Goal: Task Accomplishment & Management: Complete application form

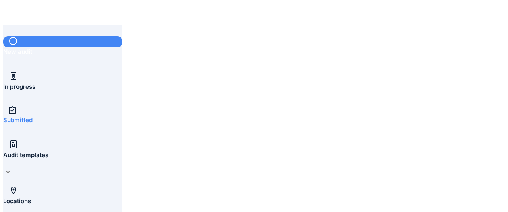
click at [33, 47] on div "New audit" at bounding box center [62, 51] width 119 height 9
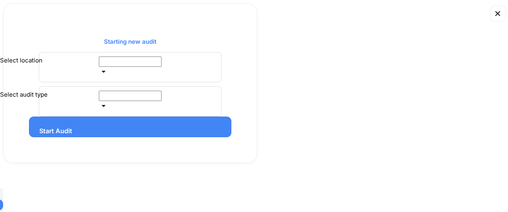
click at [162, 67] on input "Select location" at bounding box center [130, 61] width 63 height 10
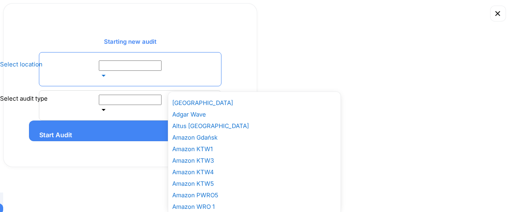
click at [201, 153] on div "Amazon KTW1" at bounding box center [254, 149] width 164 height 8
type input "**********"
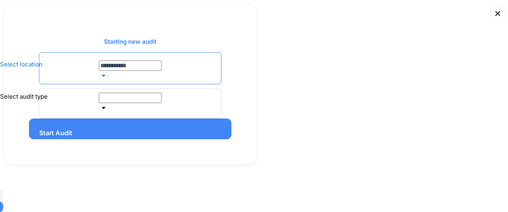
click at [162, 103] on input "Select audit type" at bounding box center [130, 98] width 63 height 10
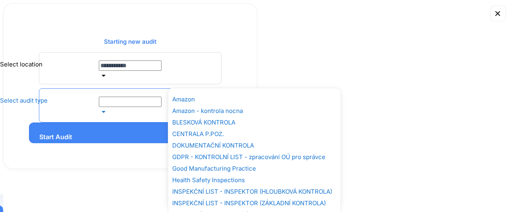
click at [188, 103] on div "Amazon" at bounding box center [254, 99] width 164 height 8
type input "******"
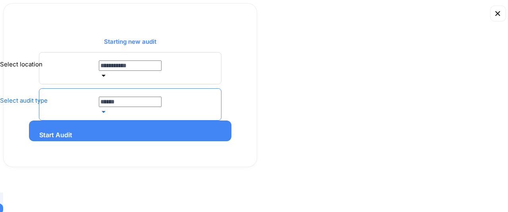
click at [72, 131] on div "Start Audit" at bounding box center [55, 131] width 33 height 0
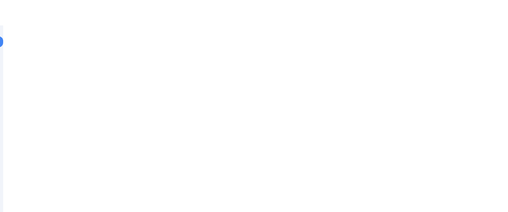
drag, startPoint x: 435, startPoint y: 158, endPoint x: 475, endPoint y: 175, distance: 42.7
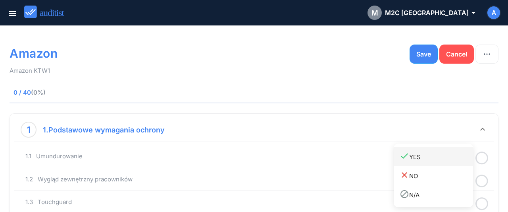
click at [435, 159] on div "done YES" at bounding box center [436, 156] width 73 height 11
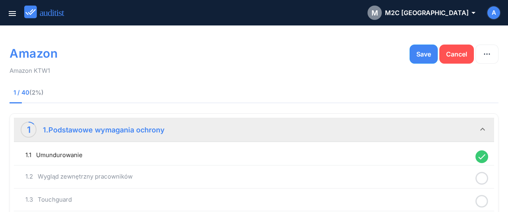
click at [481, 178] on icon at bounding box center [482, 177] width 13 height 15
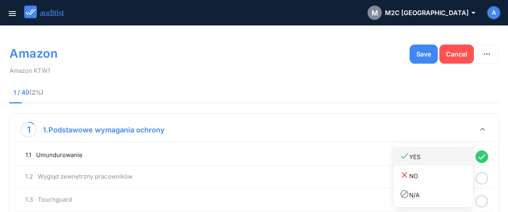
click at [424, 159] on div "done YES" at bounding box center [436, 156] width 73 height 11
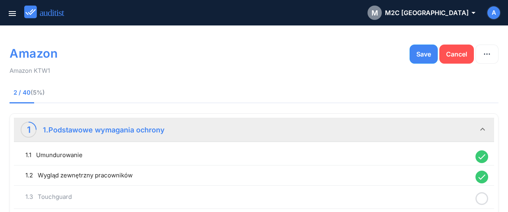
click at [484, 180] on icon "done" at bounding box center [482, 176] width 13 height 13
click at [484, 198] on icon at bounding box center [482, 198] width 13 height 15
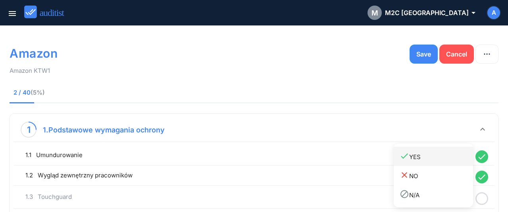
click at [411, 159] on div "done YES" at bounding box center [436, 156] width 73 height 11
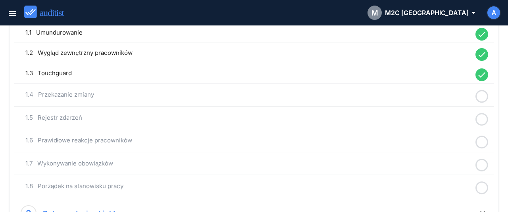
scroll to position [124, 0]
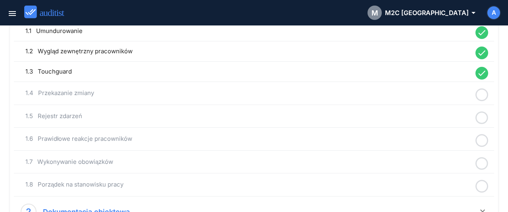
click at [482, 96] on icon at bounding box center [482, 94] width 13 height 15
click at [444, 104] on div "done YES" at bounding box center [436, 99] width 73 height 11
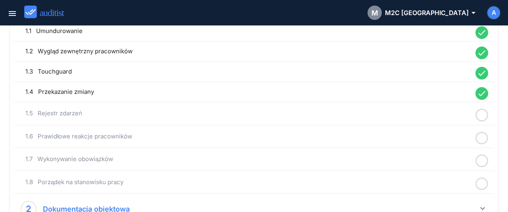
click at [483, 114] on icon at bounding box center [482, 114] width 13 height 15
drag, startPoint x: 431, startPoint y: 123, endPoint x: 477, endPoint y: 138, distance: 47.6
click at [444, 126] on link "done YES" at bounding box center [433, 119] width 79 height 19
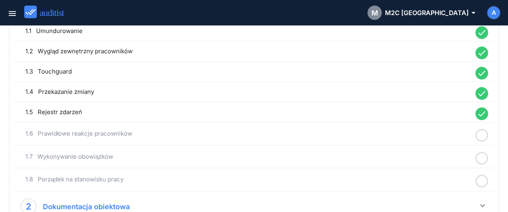
click at [482, 135] on icon at bounding box center [482, 134] width 13 height 15
drag, startPoint x: 447, startPoint y: 146, endPoint x: 481, endPoint y: 157, distance: 35.5
click at [447, 146] on link "done YES" at bounding box center [433, 139] width 79 height 19
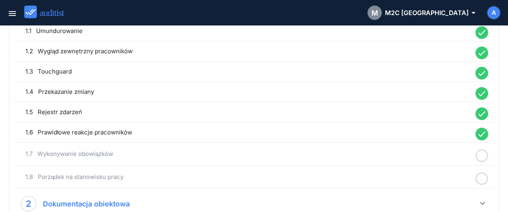
click at [481, 158] on icon at bounding box center [482, 155] width 13 height 15
click at [443, 163] on div "done YES" at bounding box center [436, 159] width 73 height 11
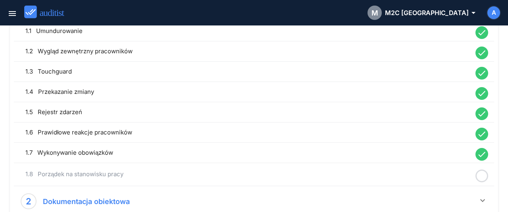
click at [486, 176] on icon at bounding box center [482, 175] width 13 height 15
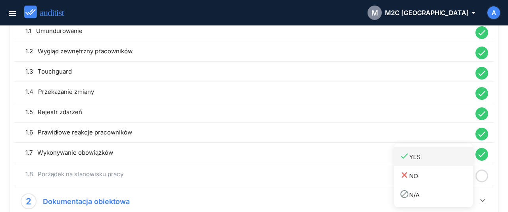
click at [431, 158] on div "done YES" at bounding box center [436, 156] width 73 height 11
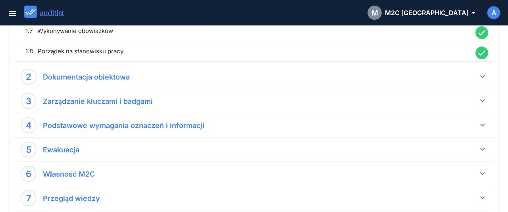
scroll to position [248, 0]
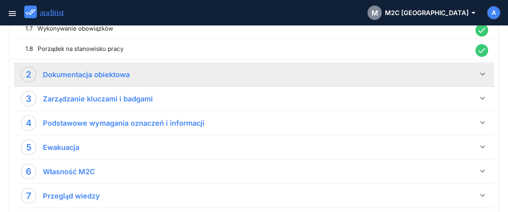
click at [480, 74] on icon "keyboard_arrow_down" at bounding box center [483, 74] width 10 height 10
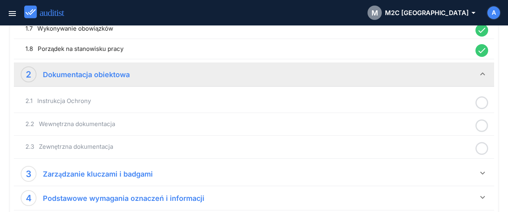
click at [481, 104] on icon at bounding box center [482, 102] width 13 height 15
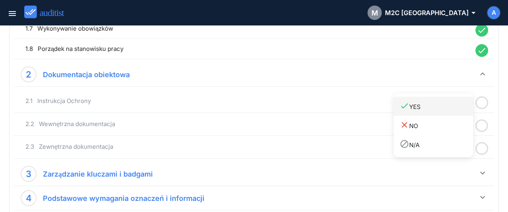
drag, startPoint x: 447, startPoint y: 111, endPoint x: 454, endPoint y: 116, distance: 8.5
click at [448, 111] on div "done YES" at bounding box center [436, 106] width 73 height 11
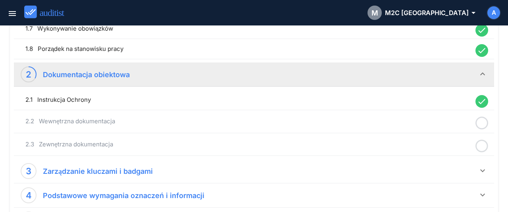
click at [481, 120] on icon at bounding box center [482, 122] width 13 height 15
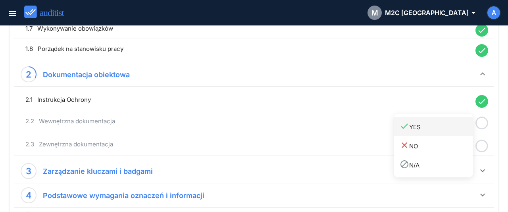
drag, startPoint x: 450, startPoint y: 129, endPoint x: 476, endPoint y: 142, distance: 28.2
click at [451, 131] on div "done YES" at bounding box center [436, 126] width 73 height 11
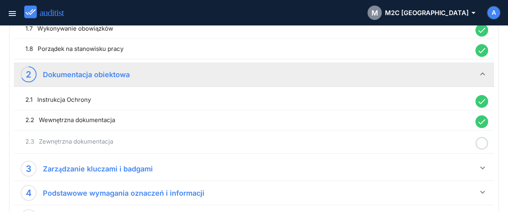
click at [480, 142] on icon at bounding box center [482, 142] width 13 height 15
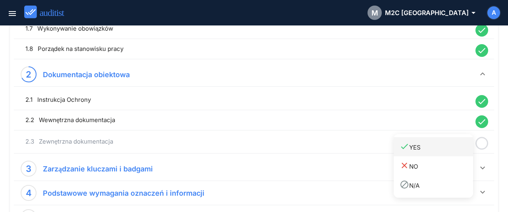
click at [450, 145] on div "done YES" at bounding box center [436, 146] width 73 height 11
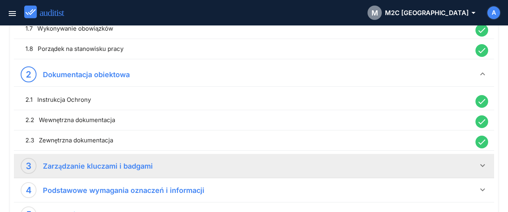
click at [481, 162] on icon "keyboard_arrow_down" at bounding box center [483, 165] width 10 height 10
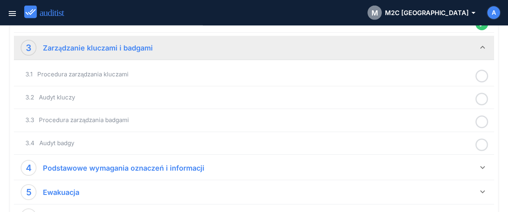
scroll to position [372, 0]
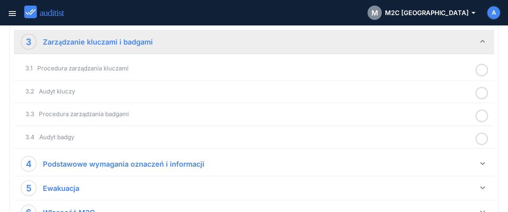
click at [480, 70] on icon at bounding box center [482, 69] width 13 height 15
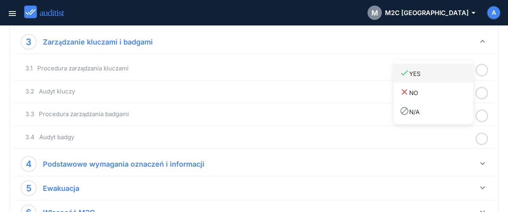
click at [449, 78] on div "done YES" at bounding box center [436, 73] width 73 height 11
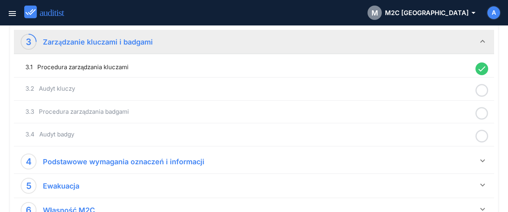
click at [482, 89] on icon at bounding box center [482, 90] width 13 height 15
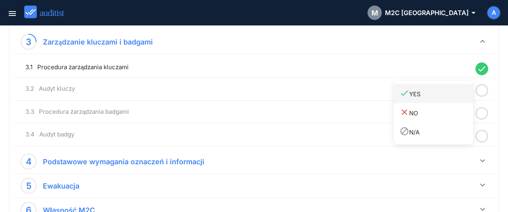
click at [444, 98] on div "done YES" at bounding box center [436, 93] width 73 height 11
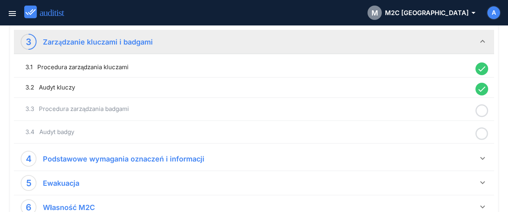
click at [479, 106] on icon at bounding box center [482, 110] width 13 height 15
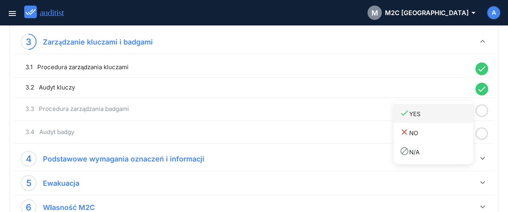
drag, startPoint x: 446, startPoint y: 117, endPoint x: 452, endPoint y: 120, distance: 6.4
click at [446, 118] on div "done YES" at bounding box center [436, 113] width 73 height 11
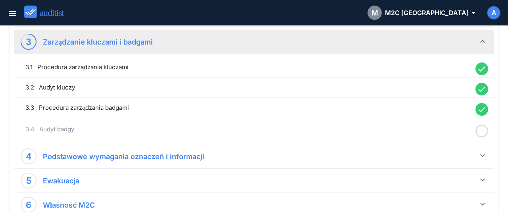
click at [485, 129] on icon at bounding box center [482, 130] width 13 height 15
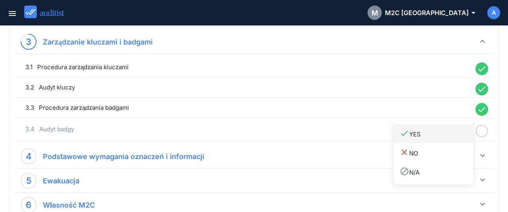
click at [425, 140] on link "done YES" at bounding box center [433, 133] width 79 height 19
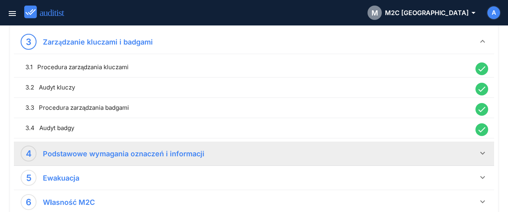
click at [481, 149] on icon "keyboard_arrow_down" at bounding box center [483, 153] width 10 height 10
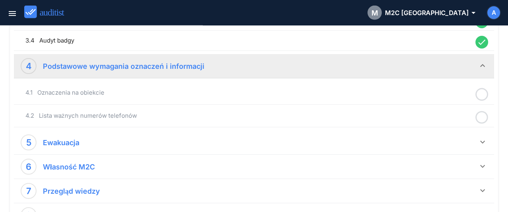
scroll to position [454, 0]
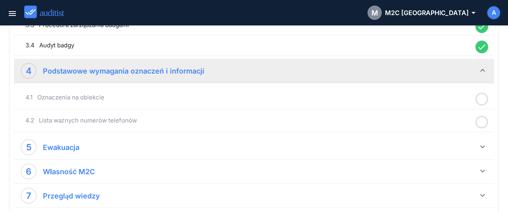
click at [481, 100] on icon at bounding box center [482, 98] width 13 height 15
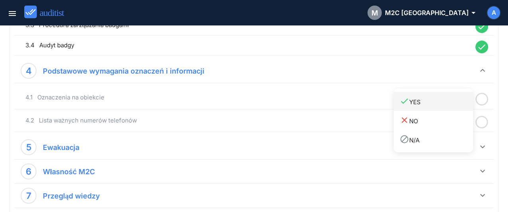
click at [448, 107] on link "done YES" at bounding box center [433, 101] width 79 height 19
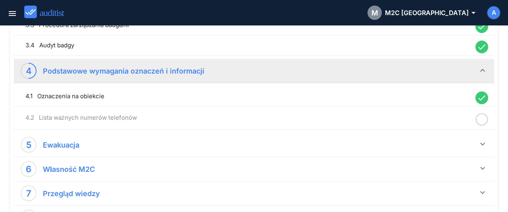
click at [482, 120] on icon at bounding box center [482, 119] width 13 height 15
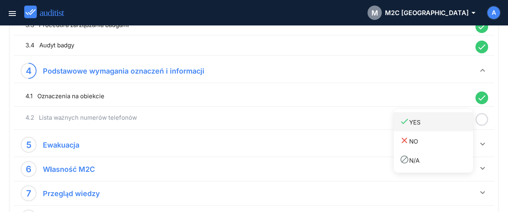
drag, startPoint x: 443, startPoint y: 125, endPoint x: 448, endPoint y: 129, distance: 6.8
click at [443, 126] on div "done YES" at bounding box center [436, 121] width 73 height 11
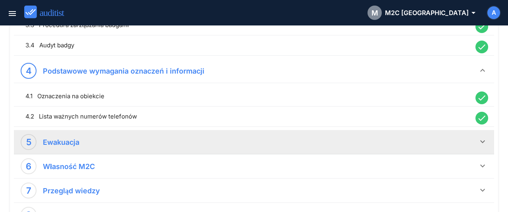
click at [481, 139] on icon "keyboard_arrow_down" at bounding box center [483, 142] width 10 height 10
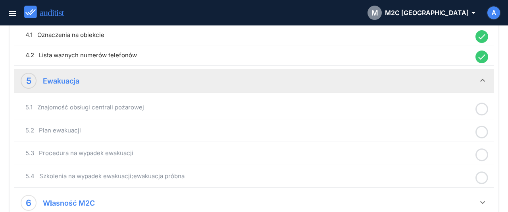
scroll to position [537, 0]
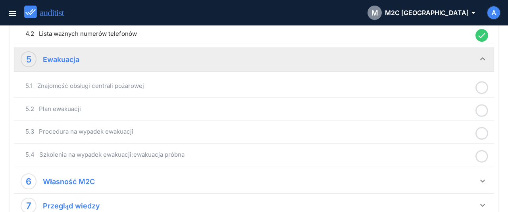
click at [480, 90] on circle at bounding box center [483, 88] width 12 height 12
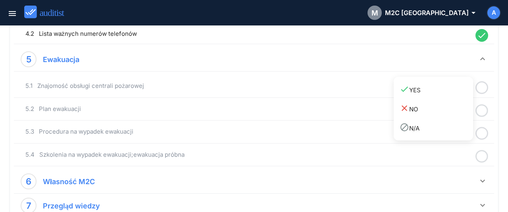
drag, startPoint x: 440, startPoint y: 96, endPoint x: 486, endPoint y: 108, distance: 47.8
click at [442, 97] on link "done YES" at bounding box center [433, 89] width 79 height 19
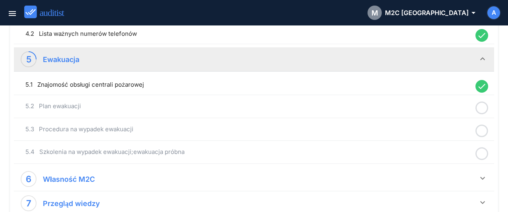
click at [482, 106] on icon at bounding box center [482, 107] width 13 height 15
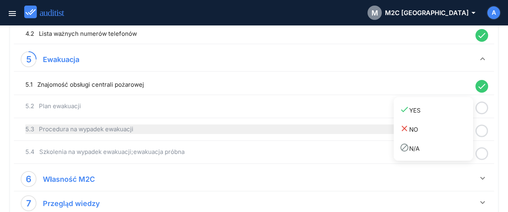
drag, startPoint x: 447, startPoint y: 110, endPoint x: 470, endPoint y: 120, distance: 25.1
click at [449, 112] on div "done YES" at bounding box center [436, 109] width 73 height 11
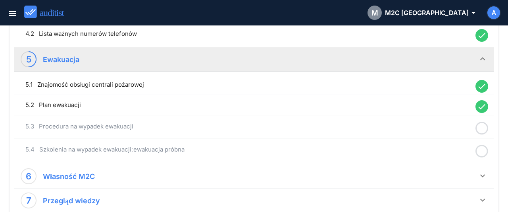
click at [479, 123] on icon at bounding box center [482, 127] width 13 height 15
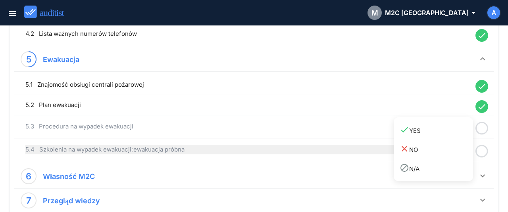
drag, startPoint x: 452, startPoint y: 134, endPoint x: 471, endPoint y: 143, distance: 21.0
click at [452, 135] on link "done YES" at bounding box center [433, 129] width 79 height 19
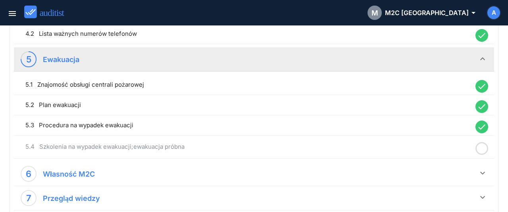
click at [477, 145] on circle at bounding box center [483, 149] width 12 height 12
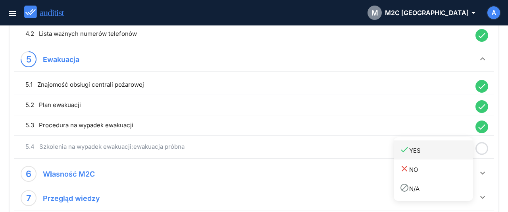
click at [451, 151] on div "done YES" at bounding box center [436, 150] width 73 height 11
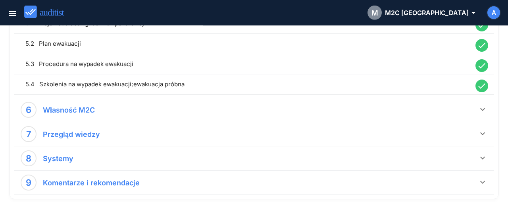
scroll to position [620, 0]
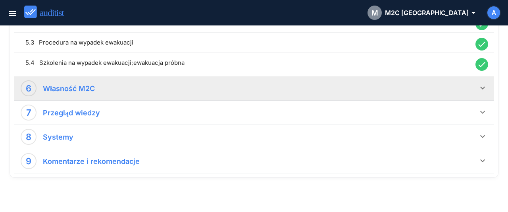
click at [484, 85] on icon "keyboard_arrow_down" at bounding box center [483, 88] width 10 height 10
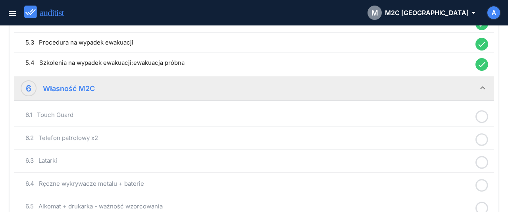
click at [483, 113] on icon at bounding box center [482, 116] width 13 height 15
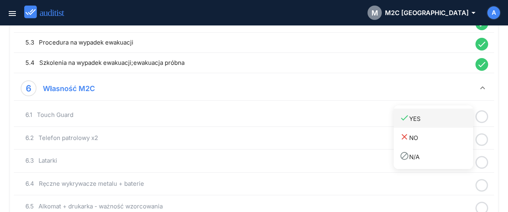
click at [461, 125] on link "done YES" at bounding box center [433, 117] width 79 height 19
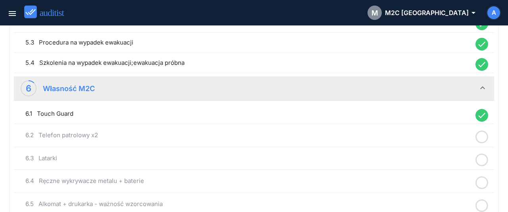
click at [484, 135] on icon at bounding box center [482, 136] width 13 height 15
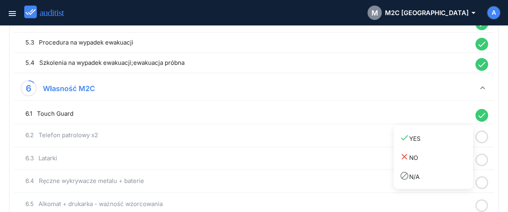
drag, startPoint x: 455, startPoint y: 139, endPoint x: 480, endPoint y: 151, distance: 27.2
click at [456, 141] on div "done YES" at bounding box center [436, 138] width 73 height 11
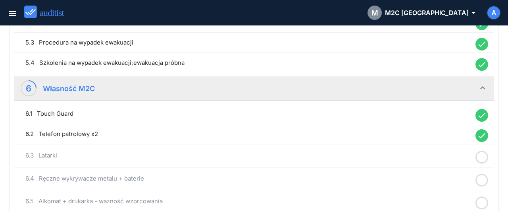
click at [486, 154] on icon at bounding box center [482, 156] width 13 height 15
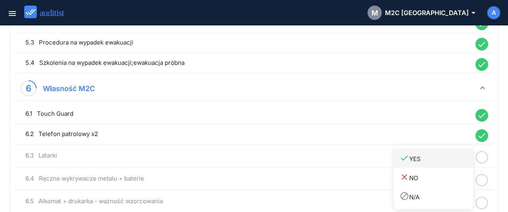
click at [463, 161] on div "done YES" at bounding box center [436, 158] width 73 height 11
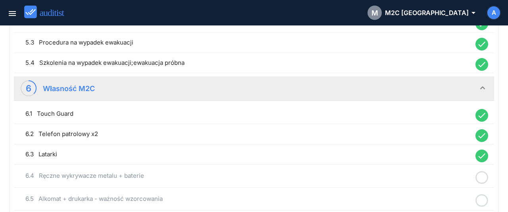
drag, startPoint x: 486, startPoint y: 174, endPoint x: 471, endPoint y: 172, distance: 15.1
click at [486, 173] on icon at bounding box center [482, 177] width 13 height 15
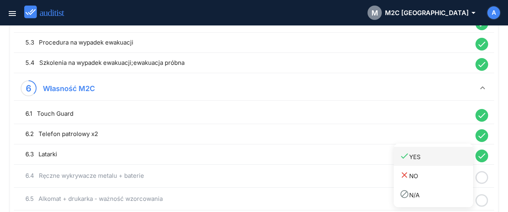
click at [425, 160] on div "done YES" at bounding box center [436, 156] width 73 height 11
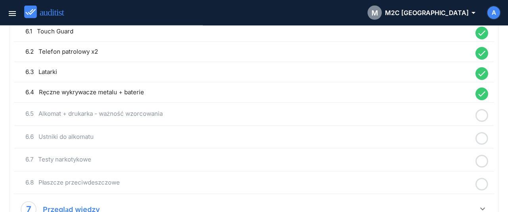
scroll to position [702, 0]
click at [483, 108] on icon at bounding box center [482, 114] width 13 height 15
drag, startPoint x: 455, startPoint y: 122, endPoint x: 464, endPoint y: 125, distance: 10.0
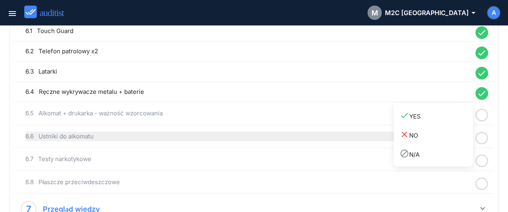
click at [455, 122] on link "done YES" at bounding box center [433, 115] width 79 height 19
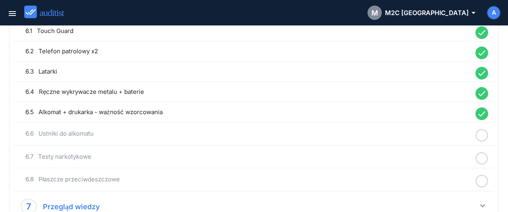
click at [484, 132] on icon at bounding box center [482, 134] width 13 height 15
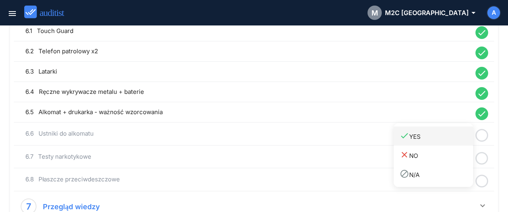
drag, startPoint x: 456, startPoint y: 136, endPoint x: 473, endPoint y: 148, distance: 20.8
click at [456, 137] on div "done YES" at bounding box center [436, 136] width 73 height 11
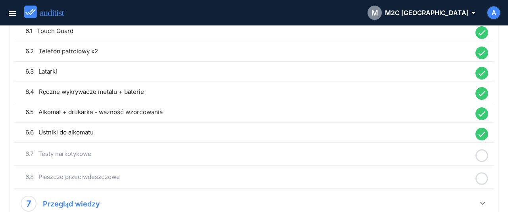
click at [476, 151] on icon at bounding box center [482, 155] width 13 height 15
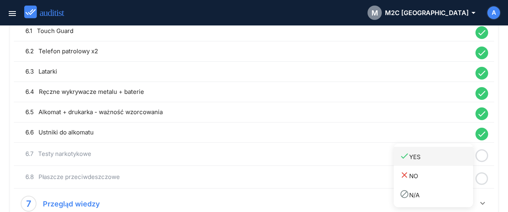
click at [446, 153] on div "done YES" at bounding box center [436, 156] width 73 height 11
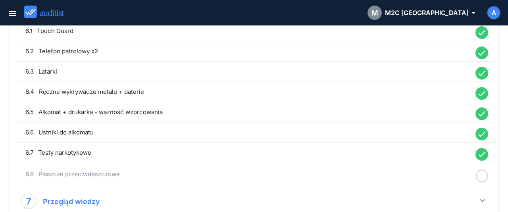
click at [481, 168] on icon at bounding box center [482, 175] width 13 height 15
click at [463, 172] on div "close NO" at bounding box center [436, 175] width 73 height 11
click at [487, 168] on icon "close" at bounding box center [482, 174] width 13 height 13
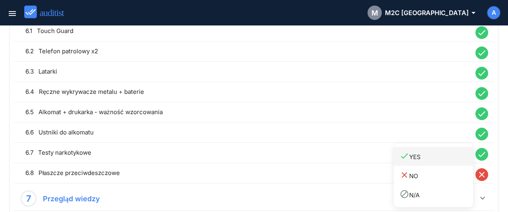
click at [452, 158] on div "done YES" at bounding box center [436, 156] width 73 height 11
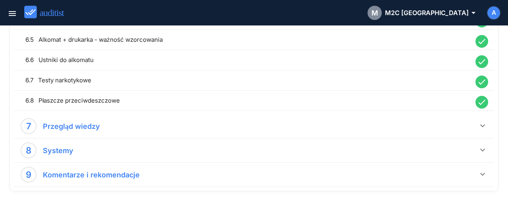
scroll to position [785, 0]
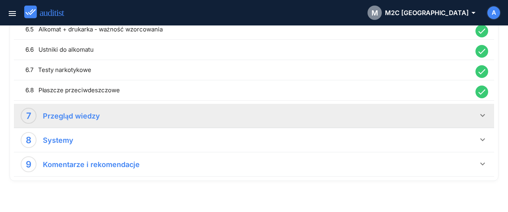
click at [485, 111] on icon "keyboard_arrow_down" at bounding box center [483, 115] width 10 height 10
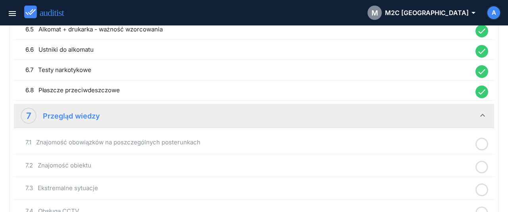
click at [482, 140] on icon at bounding box center [482, 143] width 13 height 15
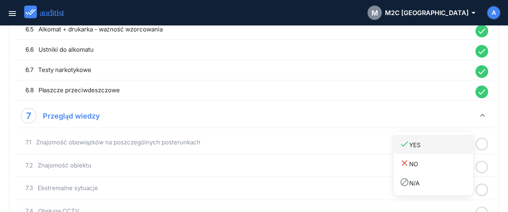
drag, startPoint x: 457, startPoint y: 148, endPoint x: 469, endPoint y: 152, distance: 12.2
click at [458, 148] on div "done YES" at bounding box center [436, 144] width 73 height 11
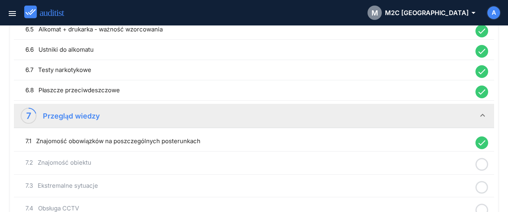
drag, startPoint x: 484, startPoint y: 162, endPoint x: 477, endPoint y: 162, distance: 7.6
click at [484, 162] on icon at bounding box center [482, 163] width 13 height 15
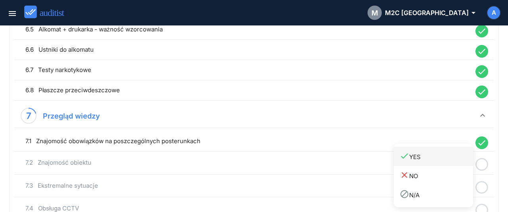
click at [454, 164] on link "done YES" at bounding box center [433, 156] width 79 height 19
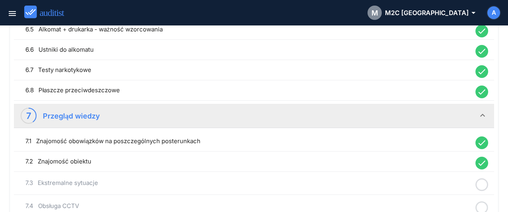
click at [479, 178] on icon at bounding box center [482, 184] width 13 height 15
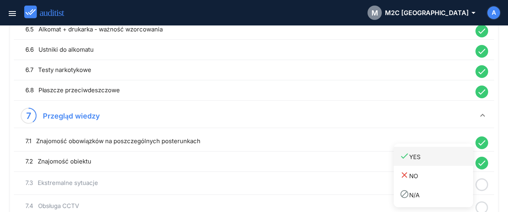
click at [428, 153] on div "done YES" at bounding box center [436, 156] width 73 height 11
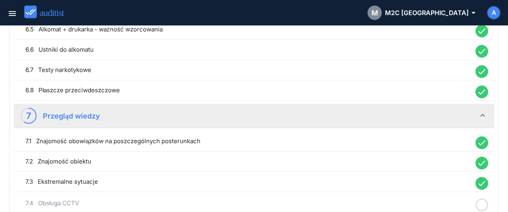
click at [483, 197] on icon at bounding box center [482, 204] width 13 height 15
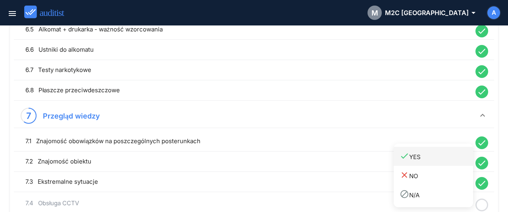
click at [431, 160] on div "done YES" at bounding box center [436, 156] width 73 height 11
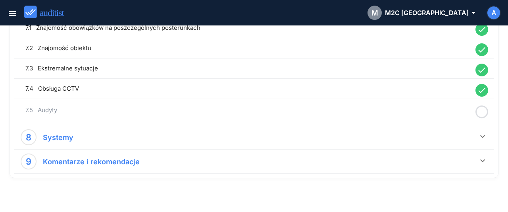
scroll to position [900, 0]
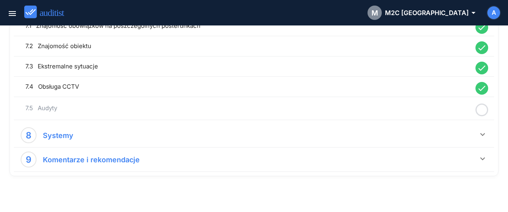
click at [482, 107] on icon at bounding box center [482, 109] width 13 height 15
drag, startPoint x: 452, startPoint y: 113, endPoint x: 473, endPoint y: 126, distance: 23.7
click at [453, 114] on div "done YES" at bounding box center [436, 109] width 73 height 11
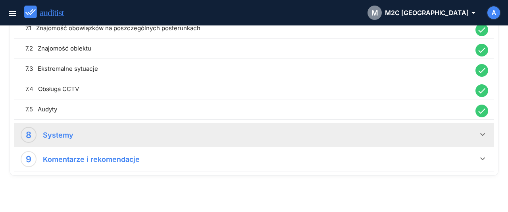
click at [484, 131] on icon "keyboard_arrow_down" at bounding box center [483, 134] width 10 height 10
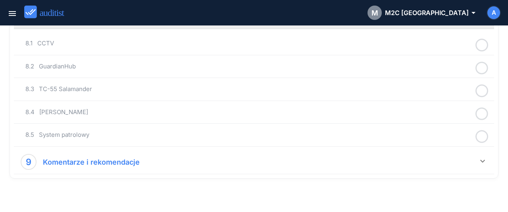
scroll to position [974, 0]
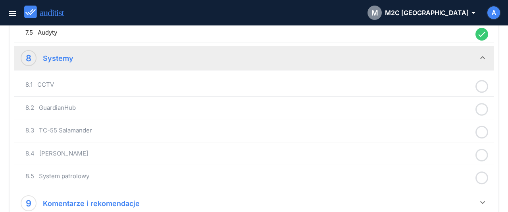
click at [481, 81] on icon at bounding box center [482, 86] width 13 height 15
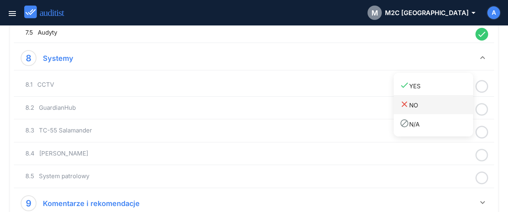
drag, startPoint x: 447, startPoint y: 89, endPoint x: 466, endPoint y: 98, distance: 20.8
click at [447, 89] on div "done YES" at bounding box center [436, 85] width 73 height 11
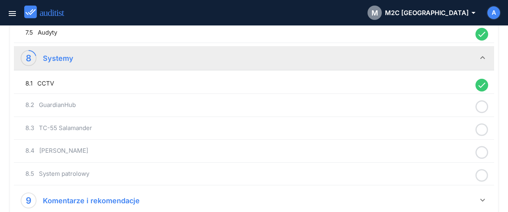
click at [481, 99] on icon at bounding box center [482, 106] width 13 height 15
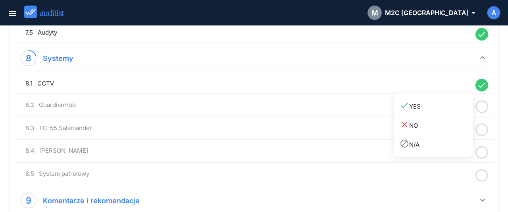
click at [453, 105] on div "done YES" at bounding box center [436, 105] width 73 height 11
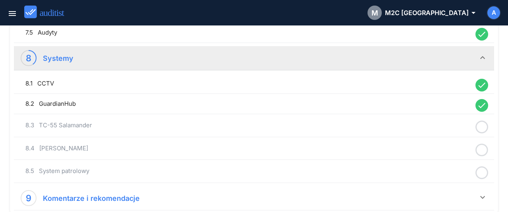
click at [480, 125] on icon at bounding box center [482, 126] width 13 height 15
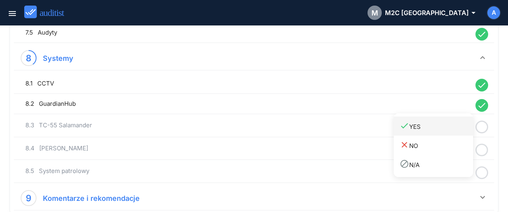
click at [456, 134] on link "done YES" at bounding box center [433, 125] width 79 height 19
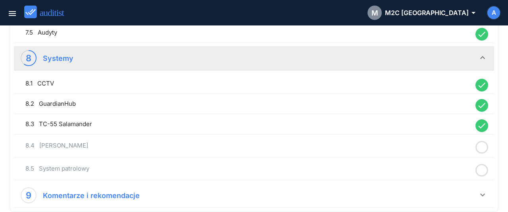
click at [484, 146] on circle at bounding box center [483, 147] width 12 height 12
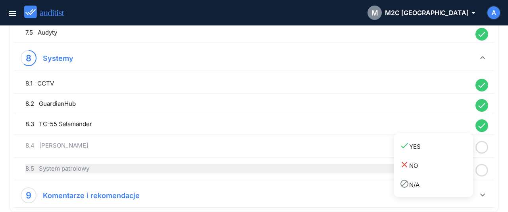
drag, startPoint x: 453, startPoint y: 146, endPoint x: 472, endPoint y: 159, distance: 23.4
click at [455, 147] on div "done YES" at bounding box center [436, 146] width 73 height 11
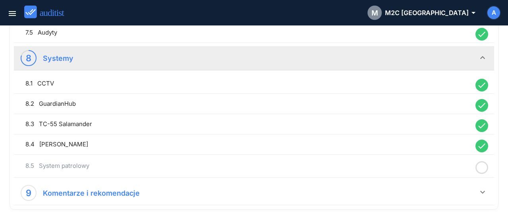
drag, startPoint x: 482, startPoint y: 161, endPoint x: 477, endPoint y: 167, distance: 7.6
click at [482, 162] on icon at bounding box center [482, 167] width 13 height 15
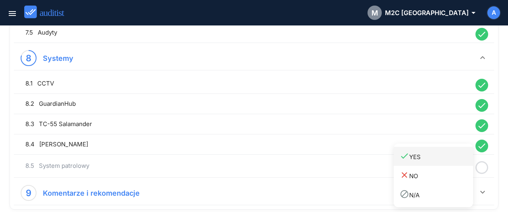
drag, startPoint x: 461, startPoint y: 164, endPoint x: 449, endPoint y: 153, distance: 16.8
click at [461, 164] on link "done YES" at bounding box center [433, 156] width 79 height 19
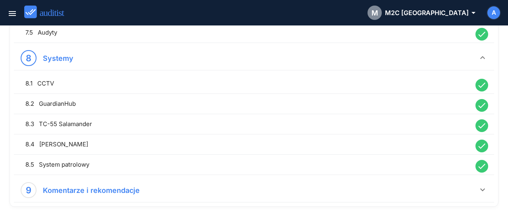
scroll to position [1004, 0]
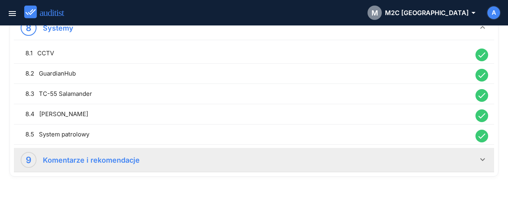
click at [477, 152] on div "9 Komentarze i rekomendacje" at bounding box center [250, 160] width 458 height 16
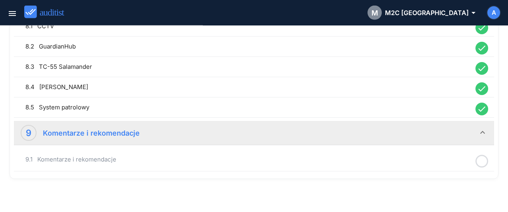
scroll to position [1033, 0]
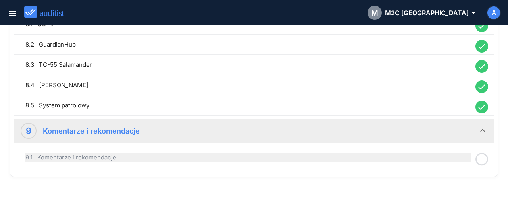
drag, startPoint x: 302, startPoint y: 145, endPoint x: 303, endPoint y: 151, distance: 6.0
click at [302, 148] on div "9.1 Komentarze i rekomendacje" at bounding box center [254, 157] width 477 height 19
click at [392, 154] on div "9.1 Komentarze i rekomendacje" at bounding box center [248, 158] width 446 height 10
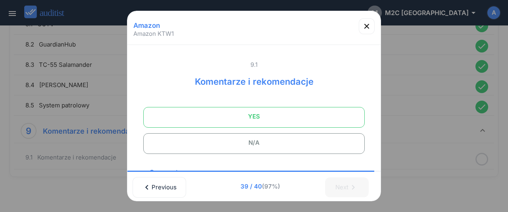
click at [258, 121] on span "YES" at bounding box center [254, 116] width 202 height 16
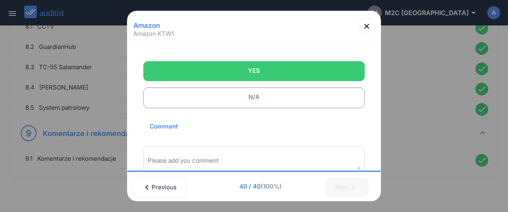
scroll to position [116, 0]
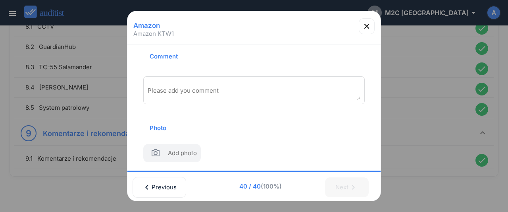
click at [179, 79] on div "Please add you comment" at bounding box center [254, 90] width 222 height 28
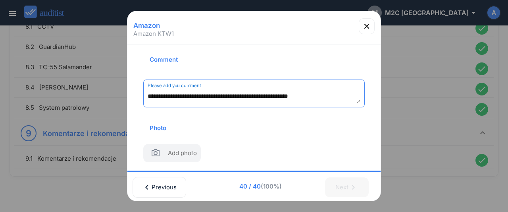
scroll to position [4, 0]
type textarea "**********"
click at [365, 25] on icon "button" at bounding box center [367, 26] width 10 height 10
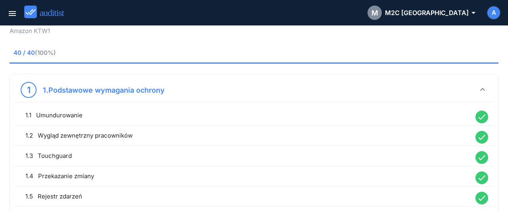
scroll to position [0, 0]
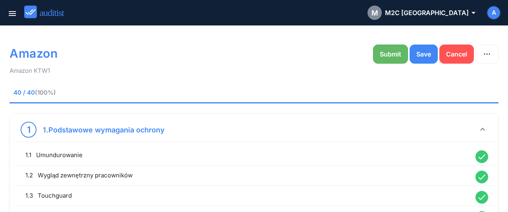
click at [383, 57] on div "Submit" at bounding box center [390, 54] width 21 height 10
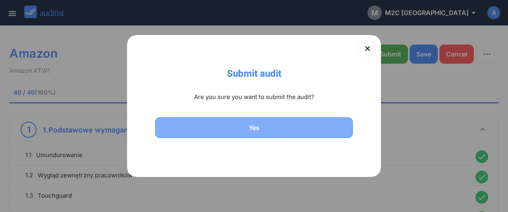
click at [238, 133] on button "Yes" at bounding box center [254, 127] width 198 height 21
